Goal: Transaction & Acquisition: Purchase product/service

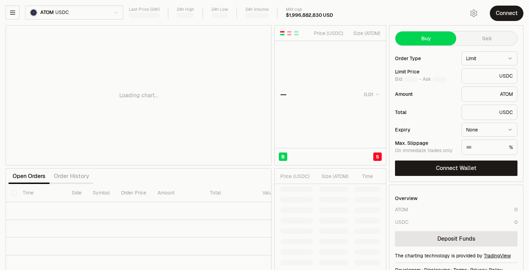
click at [82, 19] on body "Balance Earn Bitcoin Summer Bridge & Swap Orderbook Stake Ecosystem Governance …" at bounding box center [264, 146] width 529 height 292
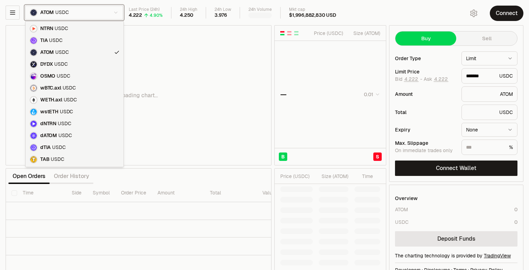
click at [273, 21] on html "Balance Earn Bitcoin Summer Bridge & Swap Orderbook Stake Ecosystem Governance …" at bounding box center [264, 146] width 529 height 292
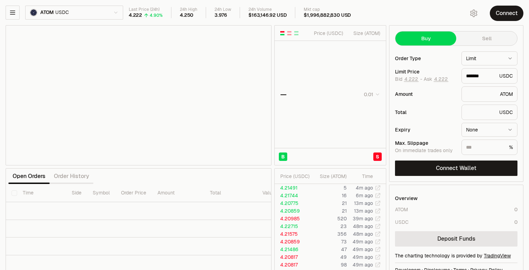
type input "*******"
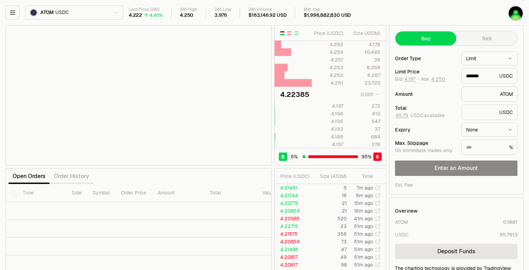
click at [87, 10] on html "Balance Earn Bitcoin Summer Bridge & Swap Orderbook Stake Ecosystem Governance …" at bounding box center [264, 152] width 529 height 305
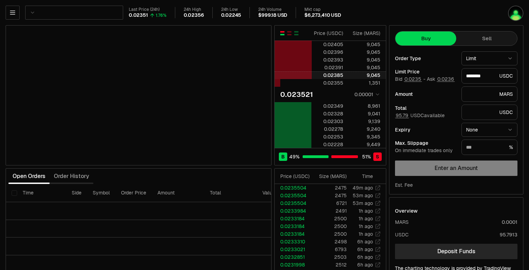
type input "********"
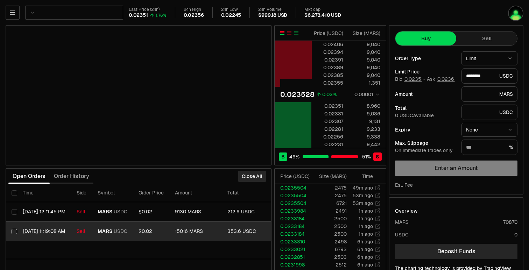
scroll to position [0, 148]
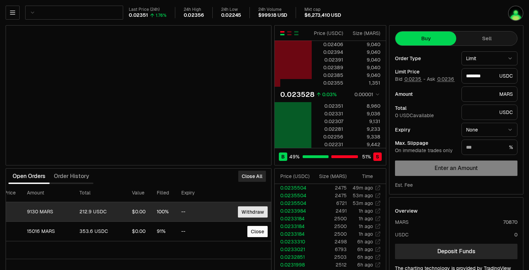
click at [248, 210] on button "Withdraw" at bounding box center [253, 211] width 30 height 11
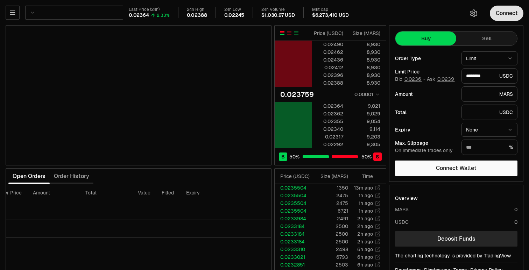
click at [498, 11] on button "Connect" at bounding box center [507, 13] width 34 height 15
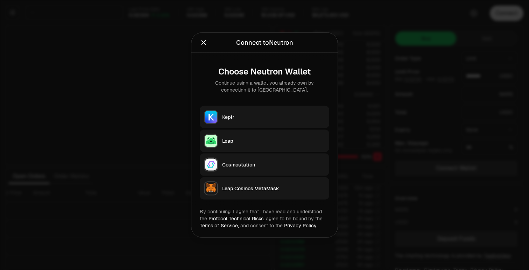
click at [239, 117] on div "Keplr" at bounding box center [273, 117] width 103 height 7
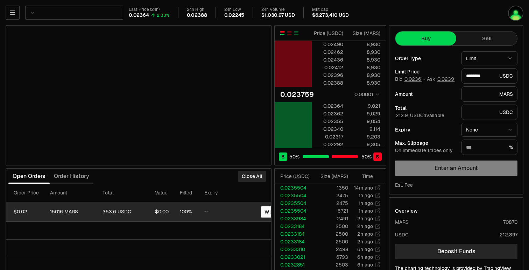
scroll to position [0, 148]
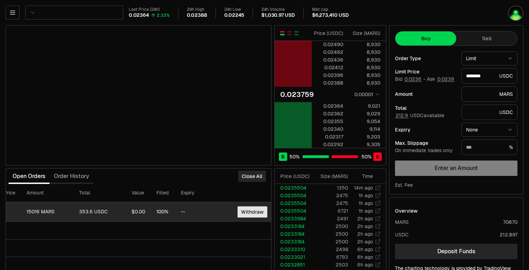
click at [254, 213] on button "Withdraw" at bounding box center [253, 211] width 30 height 11
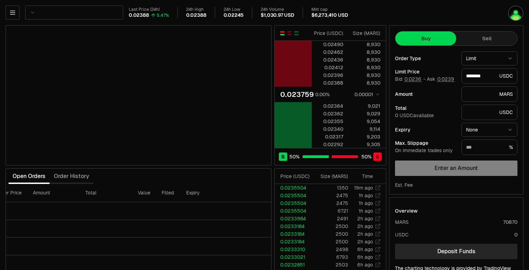
scroll to position [7, 0]
